Goal: Register for event/course

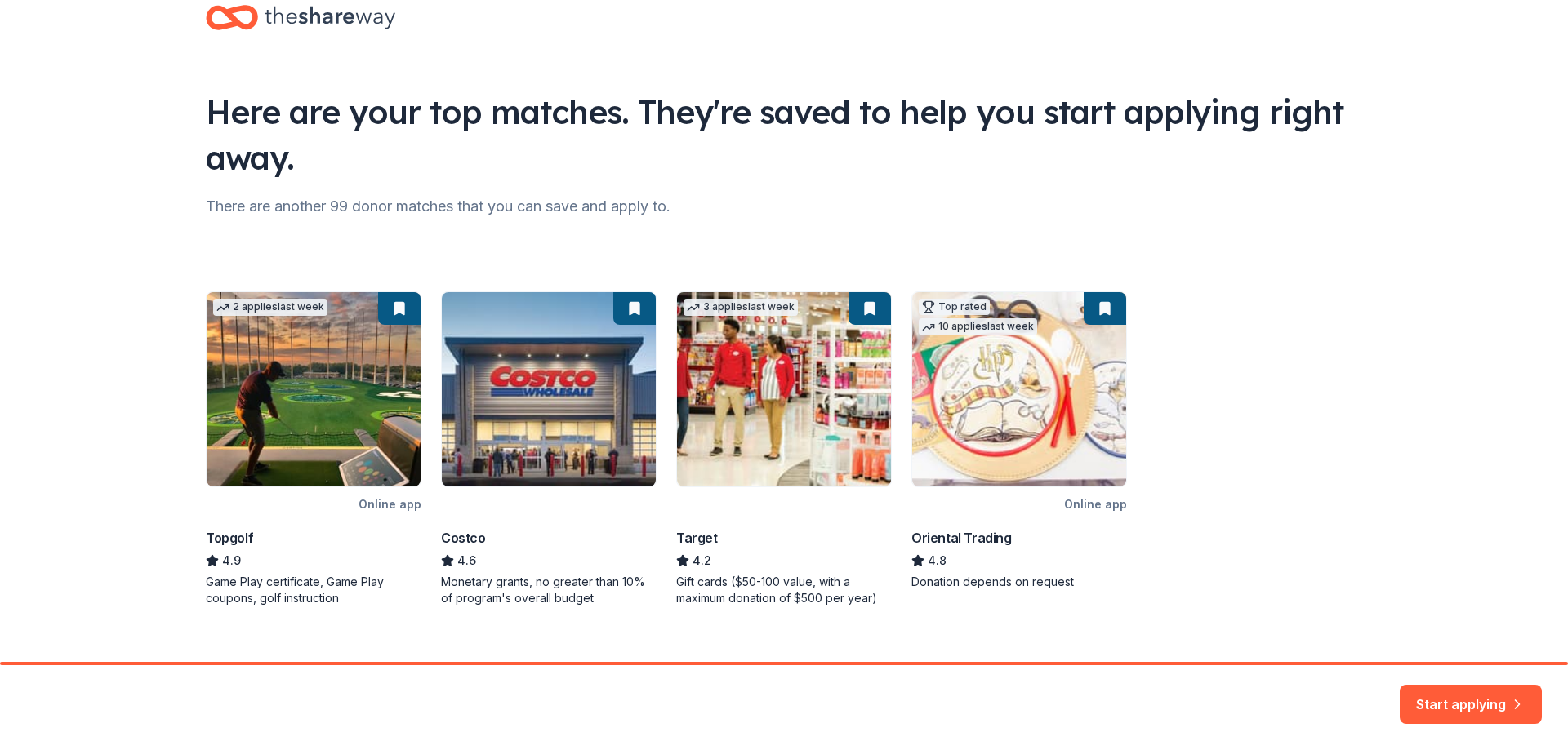
scroll to position [63, 0]
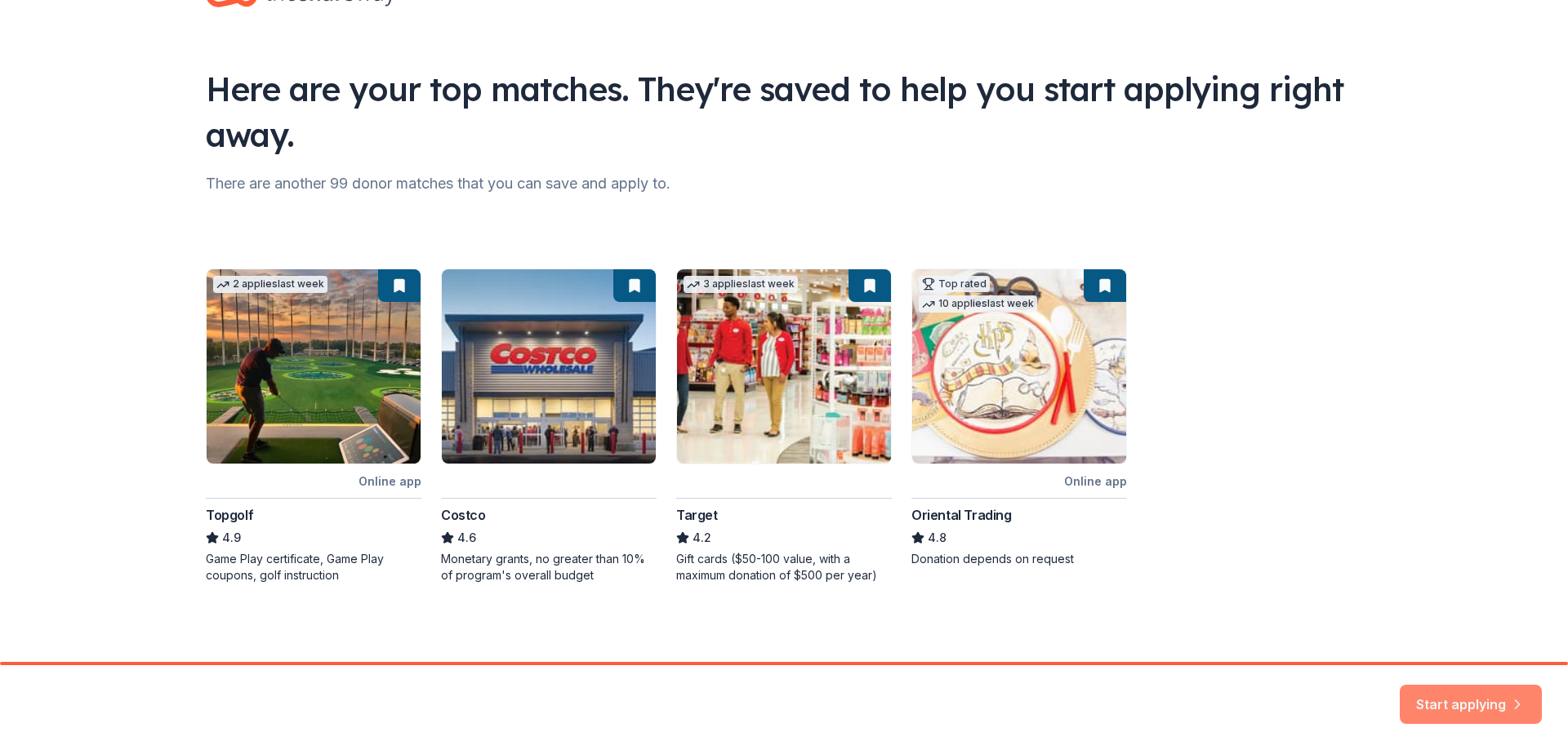
click at [1525, 704] on button "Start applying" at bounding box center [1471, 695] width 142 height 40
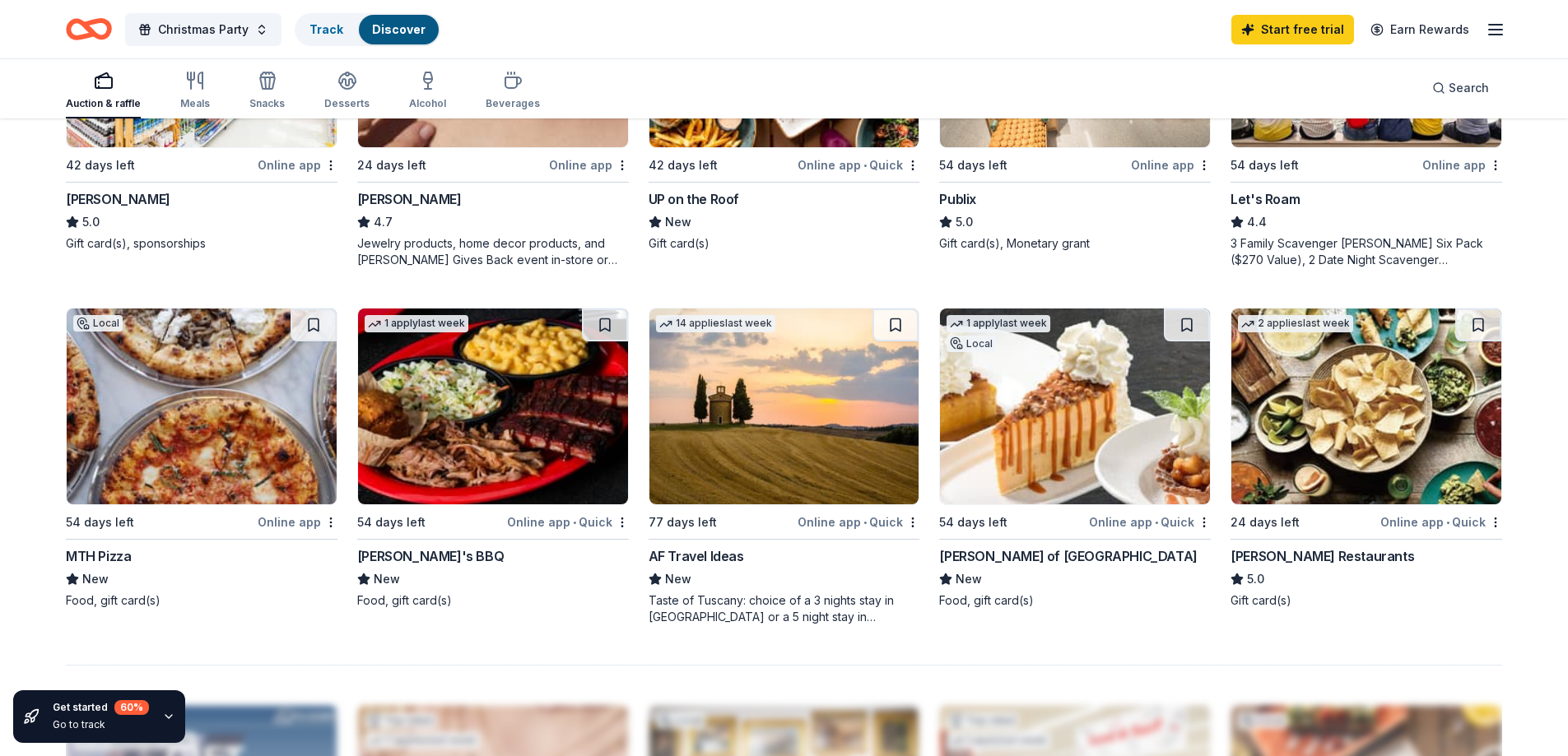
scroll to position [1070, 0]
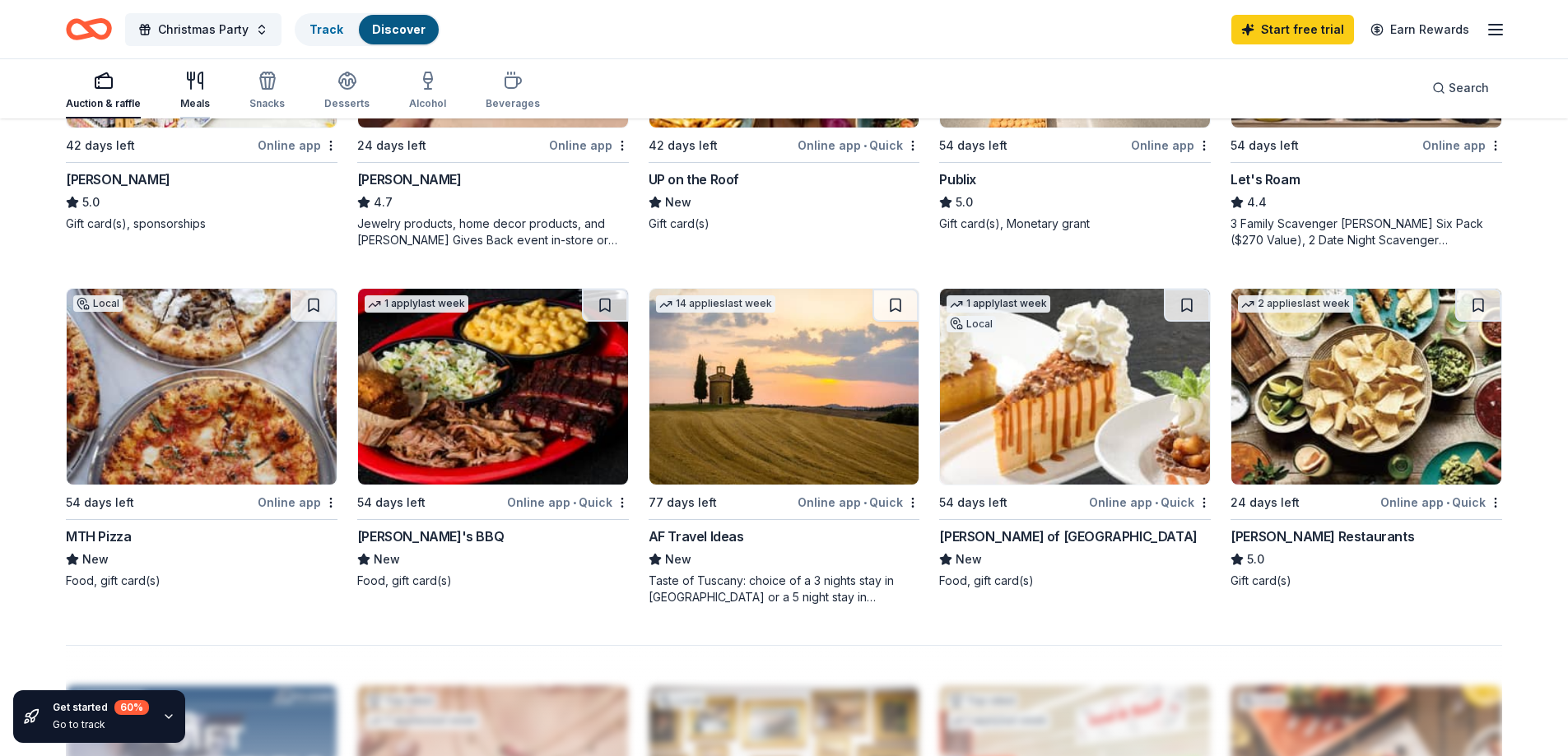
click at [198, 83] on icon "button" at bounding box center [200, 80] width 4 height 17
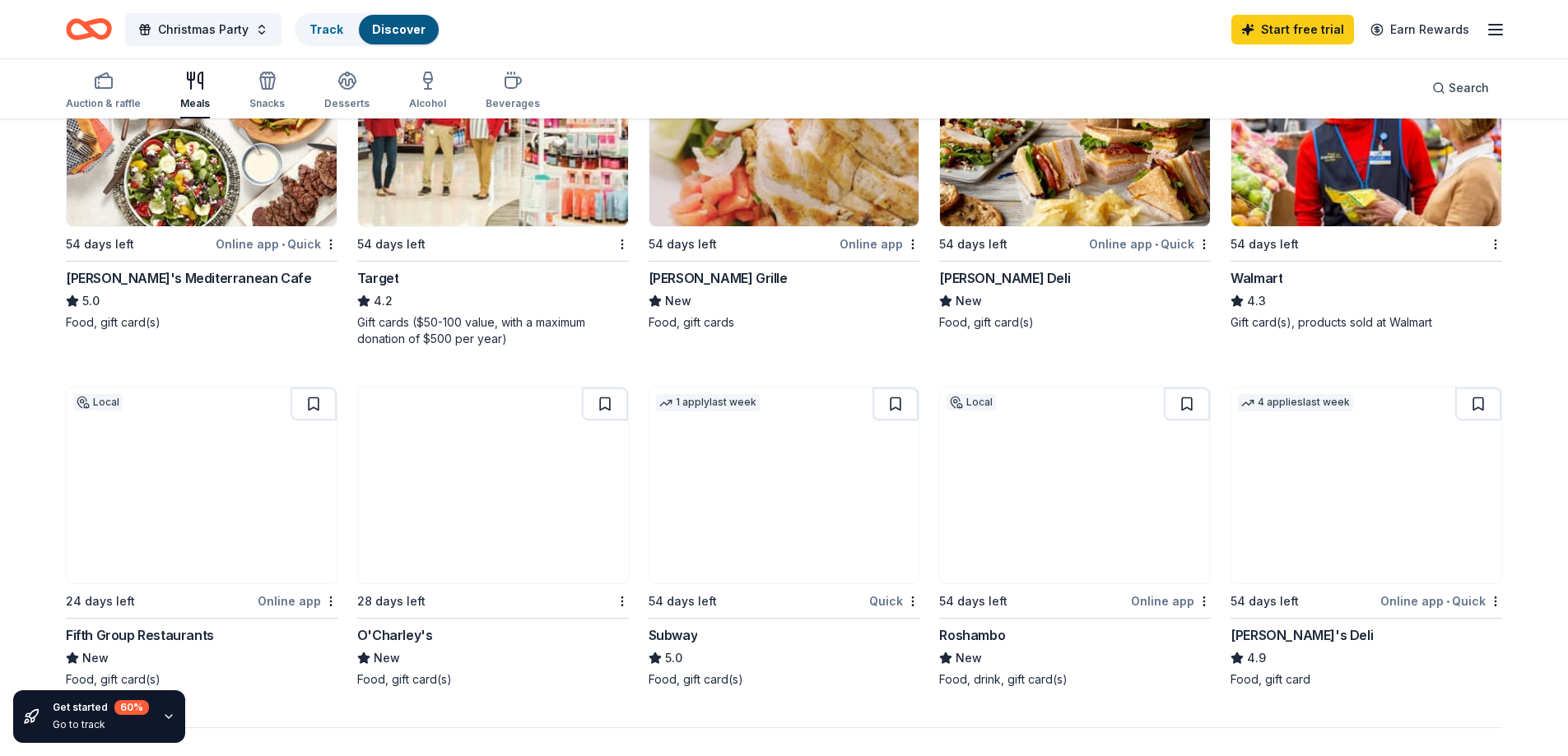
scroll to position [1070, 0]
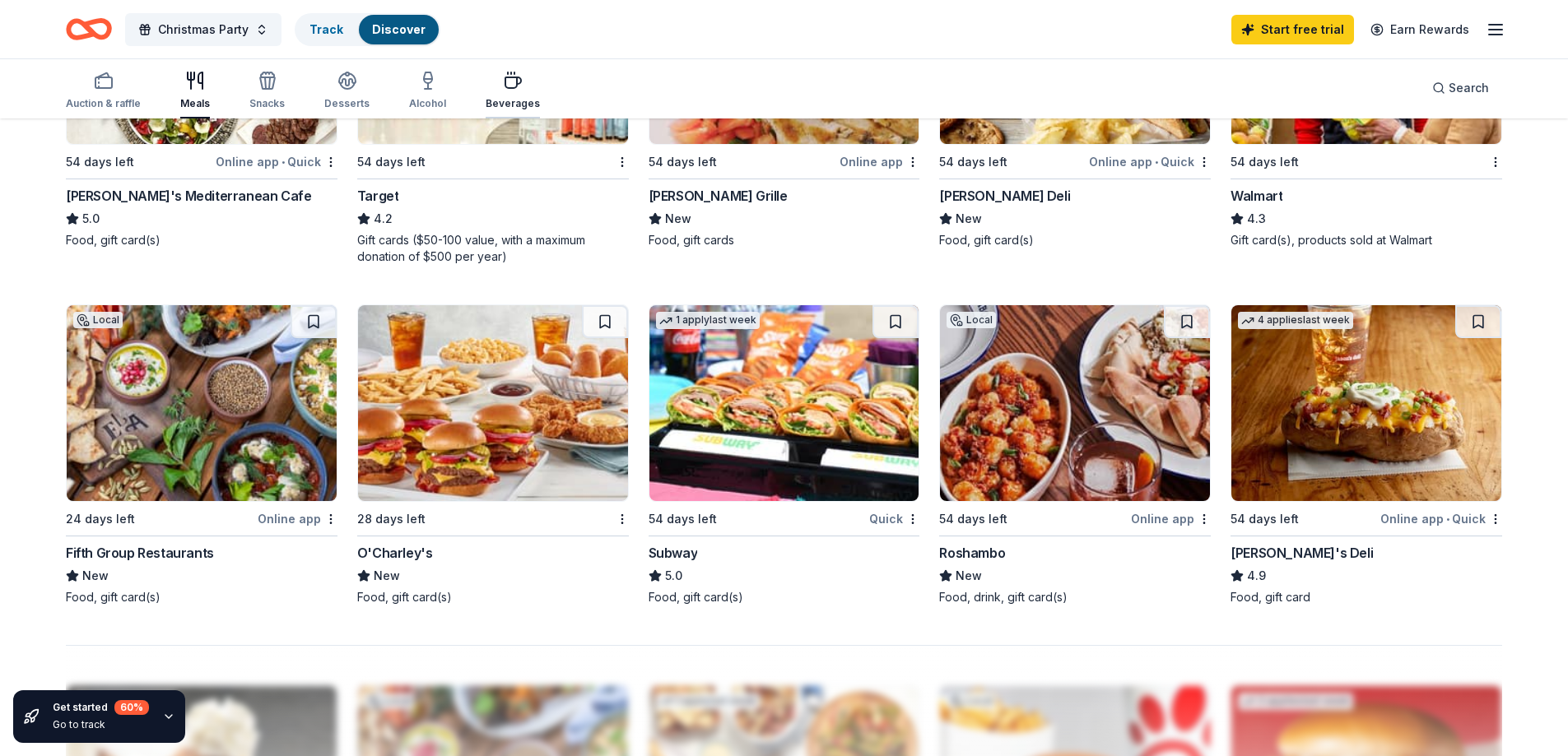
click at [495, 90] on div "Beverages" at bounding box center [512, 90] width 54 height 40
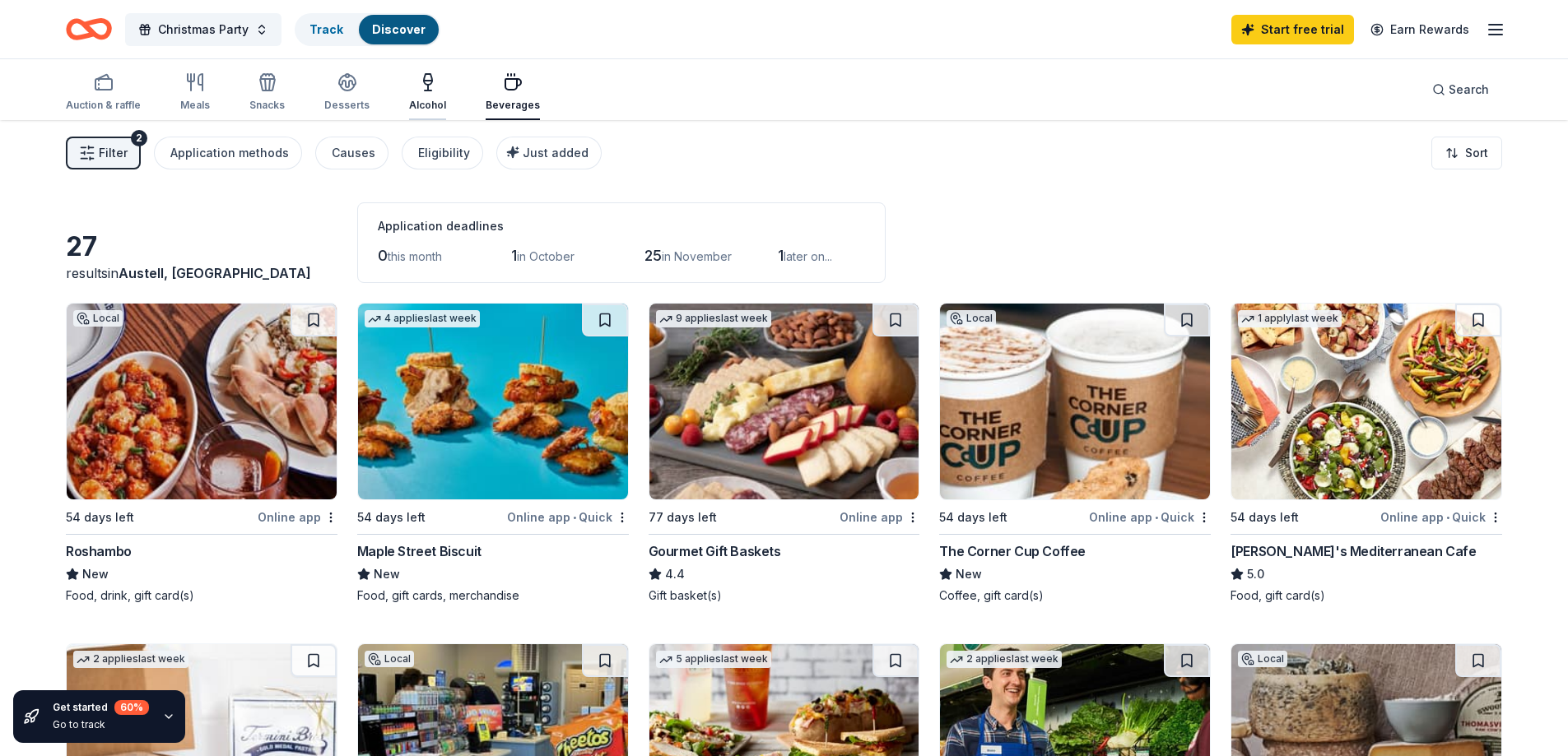
click at [438, 109] on div "Alcohol" at bounding box center [427, 105] width 37 height 13
